Goal: Complete application form

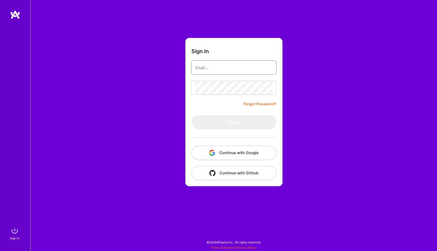
type input "[EMAIL_ADDRESS][DOMAIN_NAME]"
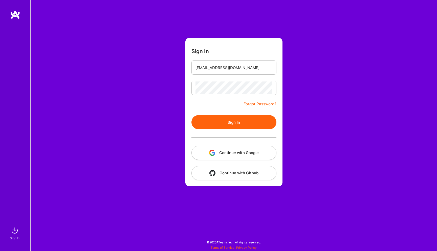
drag, startPoint x: 243, startPoint y: 123, endPoint x: 161, endPoint y: 6, distance: 143.0
click at [243, 122] on button "Sign In" at bounding box center [234, 122] width 85 height 14
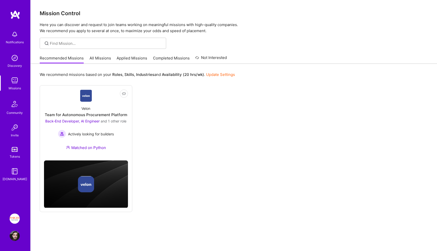
click at [128, 56] on link "Applied Missions" at bounding box center [132, 59] width 31 height 8
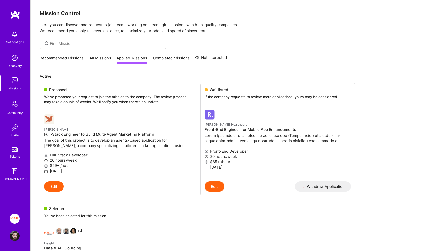
click at [108, 136] on h4 "Full-Stack Engineer to Build Multi-Agent Marketing Platform" at bounding box center [117, 134] width 146 height 5
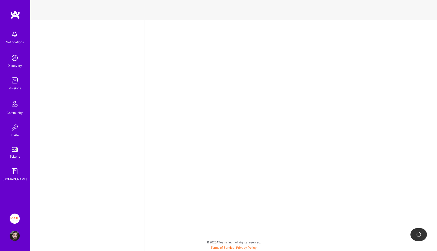
select select "IL"
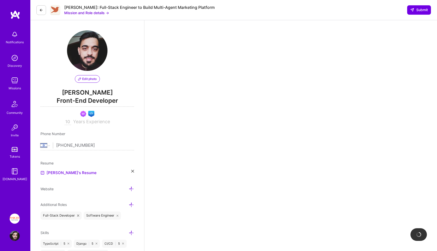
click at [41, 9] on icon at bounding box center [41, 10] width 4 height 4
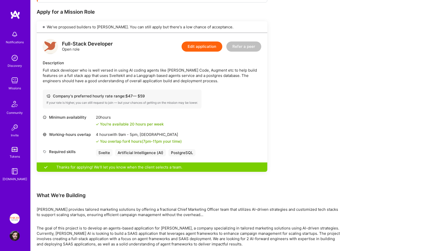
scroll to position [109, 0]
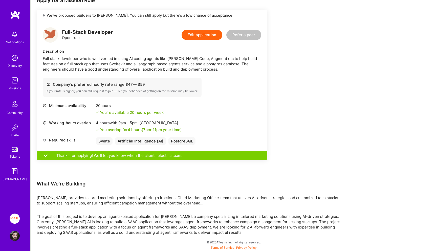
click at [99, 146] on div "Minimum availability 20 hours You're available 20 hours per week Working-hours …" at bounding box center [152, 126] width 219 height 47
click at [101, 144] on div "Svelte" at bounding box center [104, 140] width 17 height 7
click at [108, 142] on div "Svelte" at bounding box center [104, 140] width 17 height 7
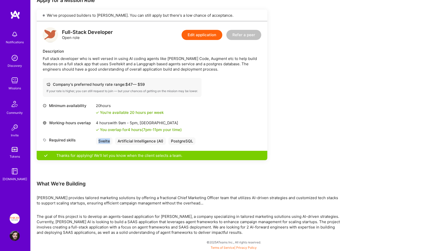
copy div "Svelte"
click at [185, 138] on div "PostgreSQL" at bounding box center [182, 140] width 27 height 7
copy div "PostgreSQL"
click at [190, 216] on p "The goal of this project is to develop an agents-based application for [PERSON_…" at bounding box center [189, 224] width 304 height 21
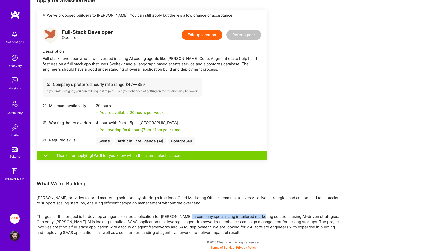
drag, startPoint x: 190, startPoint y: 216, endPoint x: 259, endPoint y: 216, distance: 69.3
click at [257, 216] on p "The goal of this project is to develop an agents-based application for [PERSON_…" at bounding box center [189, 224] width 304 height 21
click at [259, 216] on p "The goal of this project is to develop an agents-based application for [PERSON_…" at bounding box center [189, 224] width 304 height 21
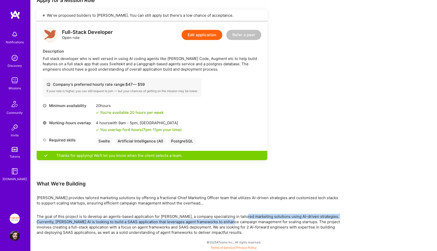
drag, startPoint x: 259, startPoint y: 216, endPoint x: 219, endPoint y: 219, distance: 40.1
click at [220, 219] on p "The goal of this project is to develop an agents-based application for [PERSON_…" at bounding box center [189, 224] width 304 height 21
click at [219, 219] on p "The goal of this project is to develop an agents-based application for [PERSON_…" at bounding box center [189, 224] width 304 height 21
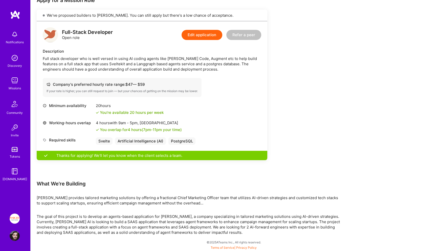
click at [46, 222] on p "The goal of this project is to develop an agents-based application for [PERSON_…" at bounding box center [189, 224] width 304 height 21
drag, startPoint x: 46, startPoint y: 222, endPoint x: 121, endPoint y: 222, distance: 75.9
click at [120, 222] on p "The goal of this project is to develop an agents-based application for [PERSON_…" at bounding box center [189, 224] width 304 height 21
click at [121, 222] on p "The goal of this project is to develop an agents-based application for [PERSON_…" at bounding box center [189, 224] width 304 height 21
drag, startPoint x: 121, startPoint y: 222, endPoint x: 176, endPoint y: 222, distance: 54.7
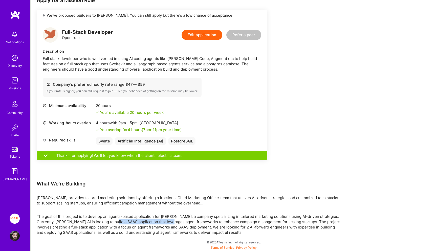
click at [175, 222] on p "The goal of this project is to develop an agents-based application for [PERSON_…" at bounding box center [189, 224] width 304 height 21
click at [176, 222] on p "The goal of this project is to develop an agents-based application for [PERSON_…" at bounding box center [189, 224] width 304 height 21
drag, startPoint x: 176, startPoint y: 222, endPoint x: 209, endPoint y: 222, distance: 33.1
click at [209, 222] on p "The goal of this project is to develop an agents-based application for [PERSON_…" at bounding box center [189, 224] width 304 height 21
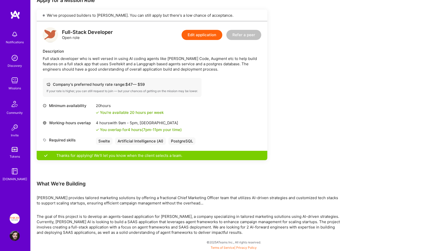
click at [204, 227] on p "The goal of this project is to develop an agents-based application for [PERSON_…" at bounding box center [189, 224] width 304 height 21
drag, startPoint x: 204, startPoint y: 227, endPoint x: 277, endPoint y: 227, distance: 72.1
click at [276, 227] on p "The goal of this project is to develop an agents-based application for [PERSON_…" at bounding box center [189, 224] width 304 height 21
click at [277, 227] on p "The goal of this project is to develop an agents-based application for [PERSON_…" at bounding box center [189, 224] width 304 height 21
drag, startPoint x: 277, startPoint y: 227, endPoint x: 200, endPoint y: 227, distance: 76.7
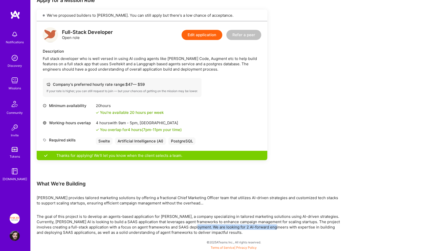
click at [202, 227] on p "The goal of this project is to develop an agents-based application for [PERSON_…" at bounding box center [189, 224] width 304 height 21
click at [200, 227] on p "The goal of this project is to develop an agents-based application for [PERSON_…" at bounding box center [189, 224] width 304 height 21
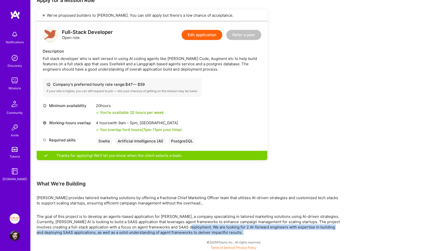
drag, startPoint x: 200, startPoint y: 227, endPoint x: 262, endPoint y: 234, distance: 62.2
click at [262, 234] on p "The goal of this project is to develop an agents-based application for [PERSON_…" at bounding box center [189, 224] width 304 height 21
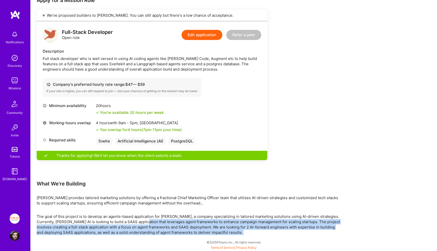
drag, startPoint x: 262, startPoint y: 234, endPoint x: 160, endPoint y: 218, distance: 103.2
click at [160, 219] on p "The goal of this project is to develop an agents-based application for [PERSON_…" at bounding box center [189, 224] width 304 height 21
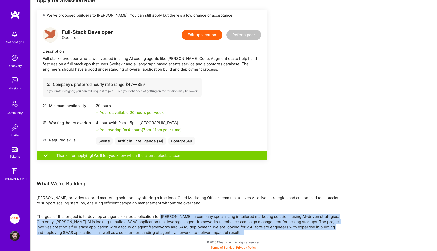
click at [160, 218] on p "The goal of this project is to develop an agents-based application for [PERSON_…" at bounding box center [189, 224] width 304 height 21
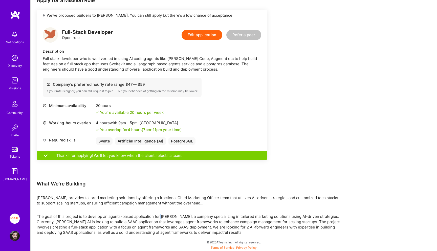
click at [160, 218] on p "The goal of this project is to develop an agents-based application for [PERSON_…" at bounding box center [189, 224] width 304 height 21
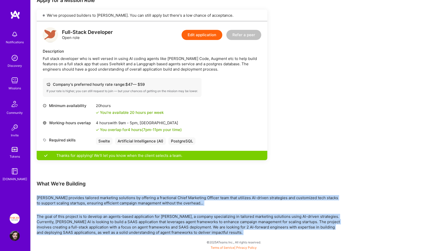
drag, startPoint x: 160, startPoint y: 218, endPoint x: 169, endPoint y: 190, distance: 30.1
click at [169, 190] on div "Earn tokens for inviting a new [PERSON_NAME] to this mission Do you know the pe…" at bounding box center [189, 100] width 304 height 270
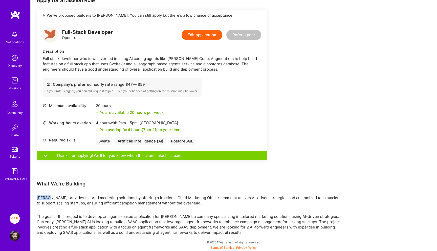
click at [169, 190] on div "Earn tokens for inviting a new [PERSON_NAME] to this mission Do you know the pe…" at bounding box center [189, 100] width 304 height 270
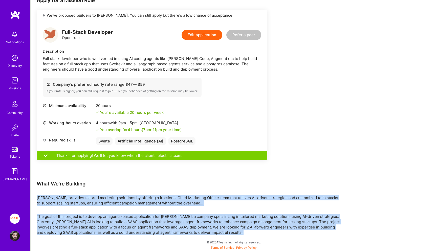
drag, startPoint x: 169, startPoint y: 190, endPoint x: 169, endPoint y: 219, distance: 29.6
click at [169, 217] on div "Earn tokens for inviting a new [PERSON_NAME] to this mission Do you know the pe…" at bounding box center [189, 100] width 304 height 270
click at [169, 219] on p "The goal of this project is to develop an agents-based application for [PERSON_…" at bounding box center [189, 224] width 304 height 21
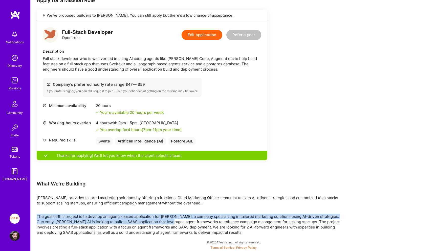
drag, startPoint x: 169, startPoint y: 219, endPoint x: 169, endPoint y: 206, distance: 13.2
click at [169, 206] on div "Earn tokens for inviting a new [PERSON_NAME] to this mission Do you know the pe…" at bounding box center [189, 100] width 304 height 270
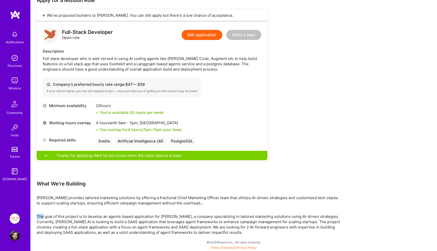
click at [169, 206] on div "Earn tokens for inviting a new [PERSON_NAME] to this mission Do you know the pe…" at bounding box center [189, 100] width 304 height 270
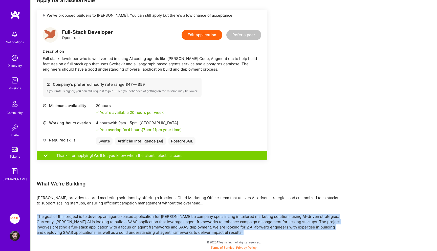
click at [169, 206] on div "Earn tokens for inviting a new [PERSON_NAME] to this mission Do you know the pe…" at bounding box center [189, 100] width 304 height 270
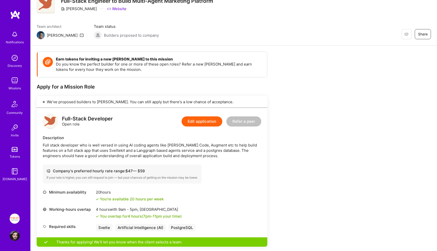
scroll to position [2, 0]
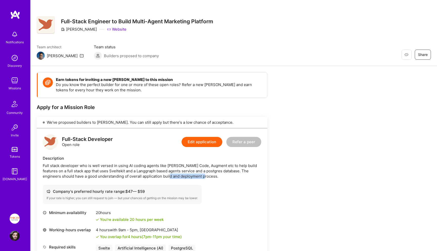
drag, startPoint x: 193, startPoint y: 176, endPoint x: 151, endPoint y: 174, distance: 42.3
click at [151, 174] on div "Full stack developer who is well versed in using AI coding agents like [PERSON_…" at bounding box center [152, 171] width 219 height 16
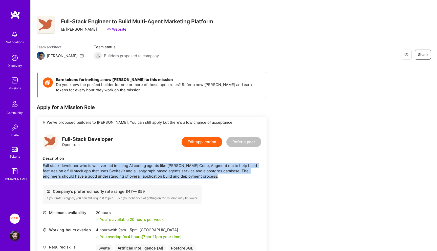
click at [151, 174] on div "Full stack developer who is well versed in using AI coding agents like [PERSON_…" at bounding box center [152, 171] width 219 height 16
click at [159, 172] on div "Full stack developer who is well versed in using AI coding agents like [PERSON_…" at bounding box center [152, 171] width 219 height 16
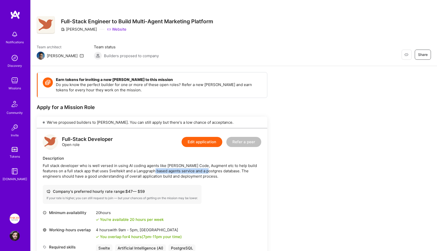
drag, startPoint x: 159, startPoint y: 172, endPoint x: 191, endPoint y: 174, distance: 31.2
click at [191, 174] on div "Full stack developer who is well versed in using AI coding agents like [PERSON_…" at bounding box center [152, 171] width 219 height 16
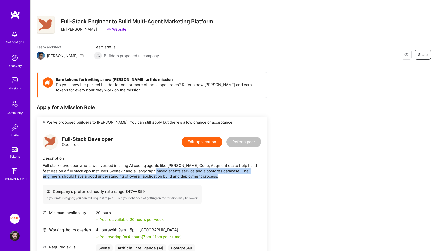
click at [193, 174] on div "Full stack developer who is well versed in using AI coding agents like [PERSON_…" at bounding box center [152, 171] width 219 height 16
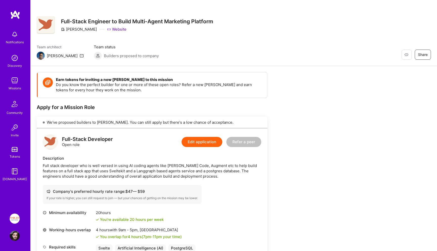
click at [125, 173] on div "Full stack developer who is well versed in using AI coding agents like [PERSON_…" at bounding box center [152, 171] width 219 height 16
copy div "Langgraph"
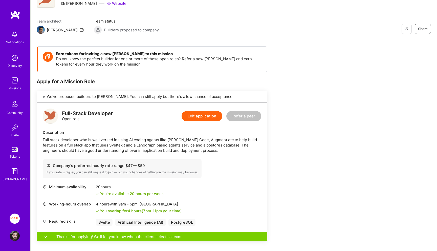
scroll to position [27, 0]
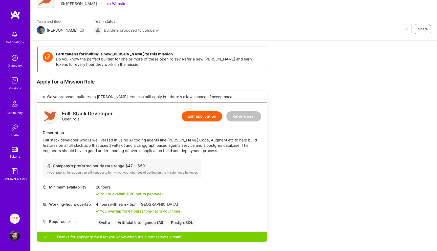
click at [19, 87] on div "Missions" at bounding box center [15, 88] width 12 height 5
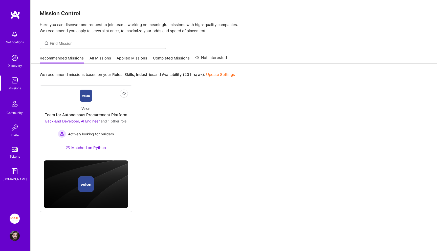
click at [138, 60] on link "Applied Missions" at bounding box center [132, 59] width 31 height 8
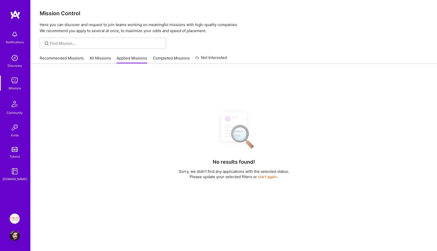
click at [114, 57] on div "Recommended Missions All Missions Applied Missions Completed Missions Not Inter…" at bounding box center [133, 58] width 187 height 11
click at [103, 58] on link "All Missions" at bounding box center [101, 59] width 22 height 8
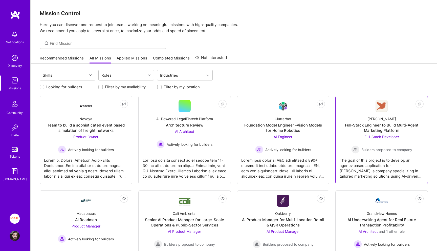
click at [360, 109] on link "Not Interested [PERSON_NAME] Full-Stack Engineer to Build Multi-Agent Marketing…" at bounding box center [382, 140] width 84 height 80
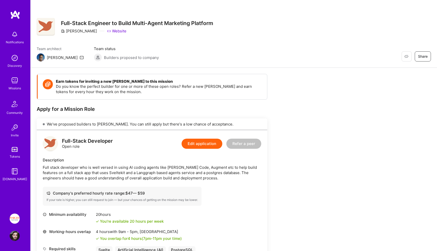
click at [75, 31] on div "[PERSON_NAME]" at bounding box center [79, 30] width 36 height 5
copy div "[PERSON_NAME]"
click at [109, 30] on link "Website" at bounding box center [116, 30] width 19 height 5
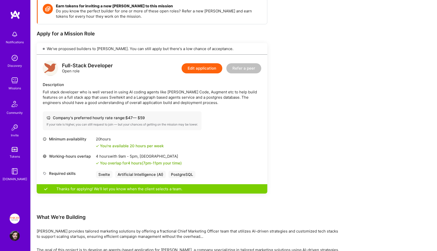
scroll to position [78, 0]
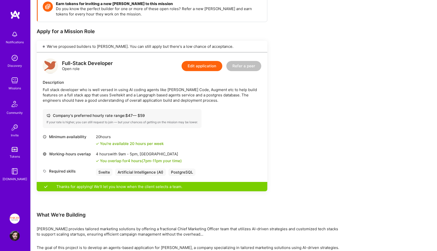
click at [210, 64] on button "Edit application" at bounding box center [202, 66] width 41 height 10
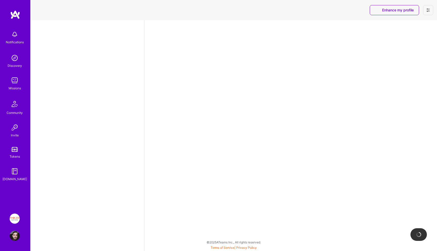
select select "IL"
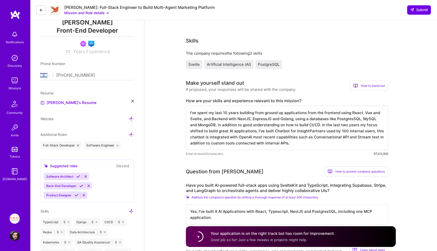
scroll to position [70, 0]
click at [211, 128] on textarea "I've spent my last 10 years building from ground up applications from the front…" at bounding box center [287, 128] width 202 height 45
click at [288, 144] on textarea "I've spent my last 10 years building from ground up applications from the front…" at bounding box center [287, 128] width 202 height 45
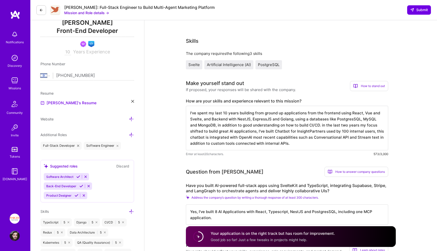
drag, startPoint x: 288, startPoint y: 144, endPoint x: 290, endPoint y: 118, distance: 26.1
click at [291, 118] on textarea "I've spent my last 10 years building from ground up applications from the front…" at bounding box center [287, 128] width 202 height 45
click at [290, 118] on textarea "I've spent my last 10 years building from ground up applications from the front…" at bounding box center [287, 128] width 202 height 45
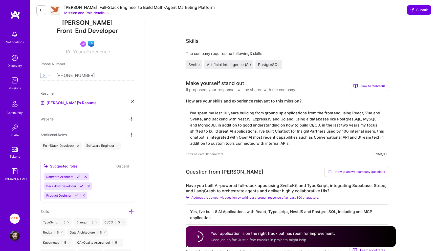
click at [285, 148] on textarea "I've spent my last 10 years building from ground up applications from the front…" at bounding box center [287, 128] width 202 height 45
drag, startPoint x: 285, startPoint y: 148, endPoint x: 286, endPoint y: 118, distance: 30.4
click at [286, 118] on textarea "I've spent my last 10 years building from ground up applications from the front…" at bounding box center [287, 128] width 202 height 45
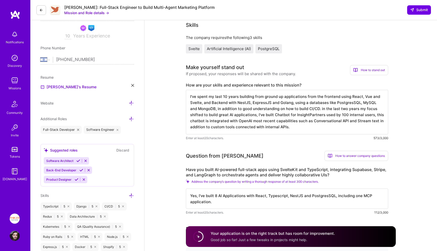
scroll to position [0, 0]
click at [288, 129] on textarea "I've spent my last 10 years building from ground up applications from the front…" at bounding box center [287, 112] width 202 height 45
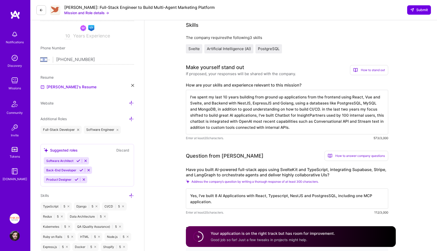
click at [300, 128] on textarea "I've spent my last 10 years building from ground up applications from the front…" at bounding box center [287, 112] width 202 height 45
drag, startPoint x: 300, startPoint y: 128, endPoint x: 300, endPoint y: 115, distance: 12.7
click at [300, 115] on textarea "I've spent my last 10 years building from ground up applications from the front…" at bounding box center [287, 112] width 202 height 45
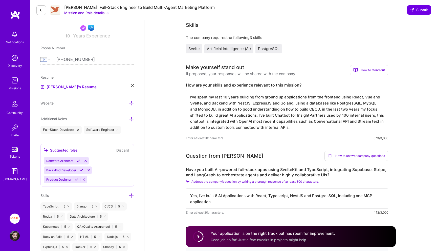
click at [300, 115] on textarea "I've spent my last 10 years building from ground up applications from the front…" at bounding box center [287, 112] width 202 height 45
click at [304, 126] on textarea "I've spent my last 10 years building from ground up applications from the front…" at bounding box center [287, 112] width 202 height 45
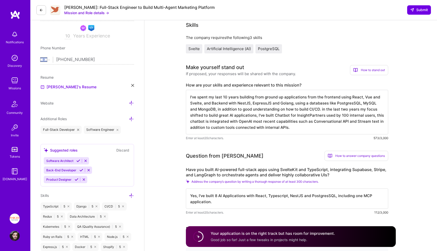
click at [305, 128] on textarea "I've spent my last 10 years building from ground up applications from the front…" at bounding box center [287, 112] width 202 height 45
click at [319, 123] on textarea "I've spent my last 10 years building from ground up applications from the front…" at bounding box center [287, 112] width 202 height 45
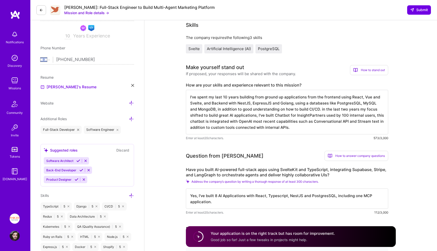
click at [319, 123] on textarea "I've spent my last 10 years building from ground up applications from the front…" at bounding box center [287, 112] width 202 height 45
click at [306, 121] on textarea "I've spent my last 10 years building from ground up applications from the front…" at bounding box center [287, 112] width 202 height 45
click at [303, 124] on textarea "I've spent my last 10 years building from ground up applications from the front…" at bounding box center [287, 112] width 202 height 45
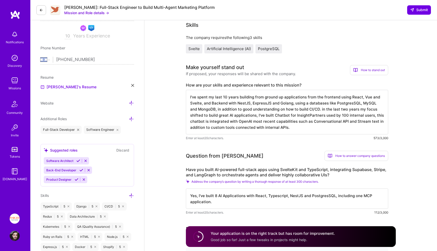
click at [291, 138] on div "Enter at least 20 characters. 573/3,000" at bounding box center [287, 137] width 202 height 5
click at [306, 120] on textarea "I've spent my last 10 years building from ground up applications from the front…" at bounding box center [287, 112] width 202 height 45
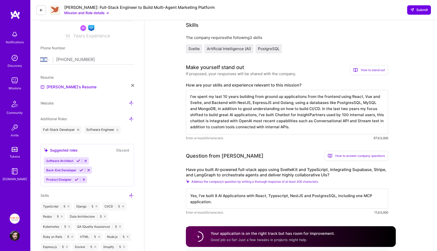
click at [278, 161] on div "Question from [PERSON_NAME] How to answer company questions Mastering company q…" at bounding box center [287, 183] width 202 height 64
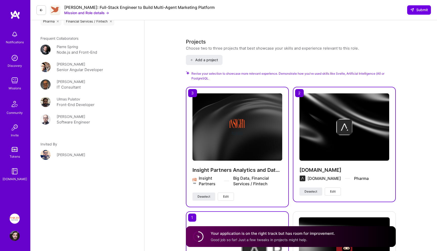
scroll to position [557, 0]
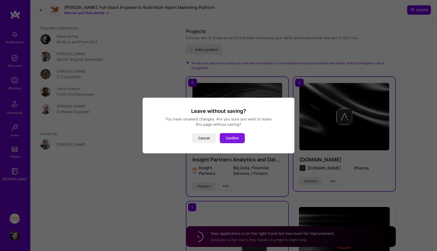
click at [228, 138] on button "Confirm" at bounding box center [232, 138] width 25 height 10
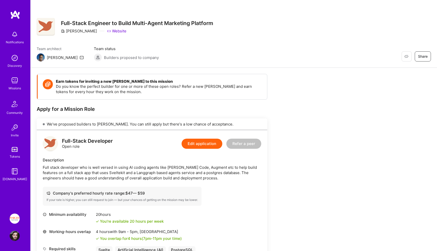
click at [81, 29] on div "[PERSON_NAME]" at bounding box center [79, 30] width 36 height 5
copy div "[PERSON_NAME]"
click at [77, 31] on div "[PERSON_NAME]" at bounding box center [79, 30] width 36 height 5
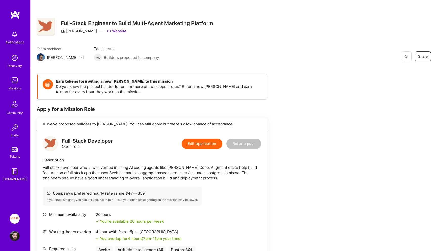
click at [107, 31] on icon at bounding box center [109, 31] width 4 height 4
